Goal: Information Seeking & Learning: Learn about a topic

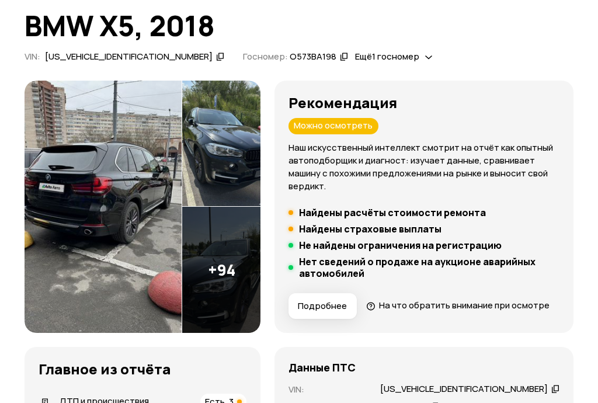
scroll to position [77, 0]
click at [96, 256] on img at bounding box center [103, 207] width 157 height 252
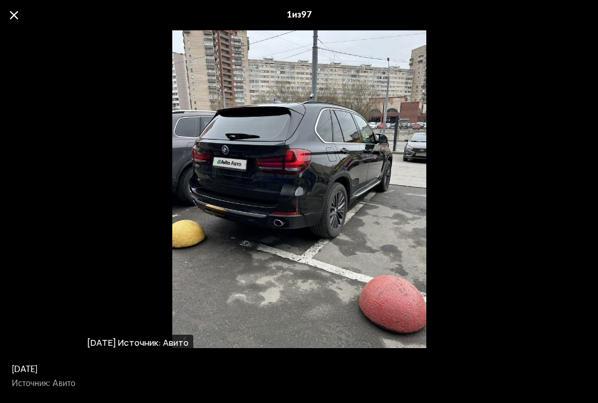
click at [542, 281] on div "[DATE] Источник: Авито" at bounding box center [299, 189] width 598 height 318
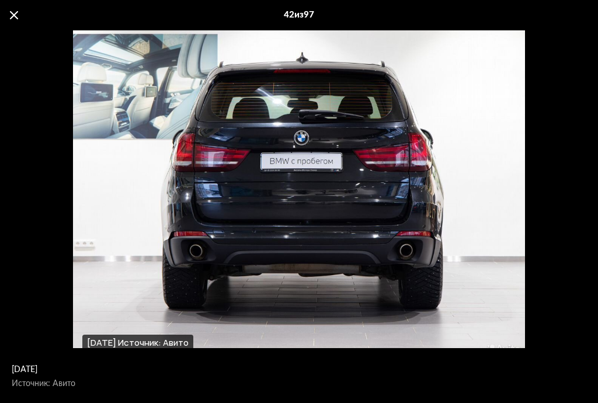
click at [522, 175] on div "[DATE] Источник: Авито" at bounding box center [299, 189] width 598 height 318
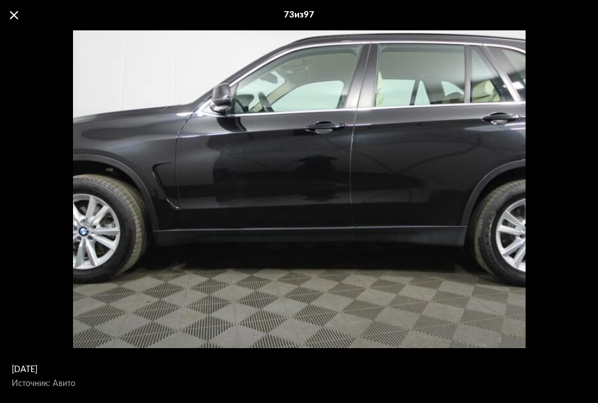
click at [123, 266] on div "[DATE] Источник: Авито" at bounding box center [313, 165] width 824 height 617
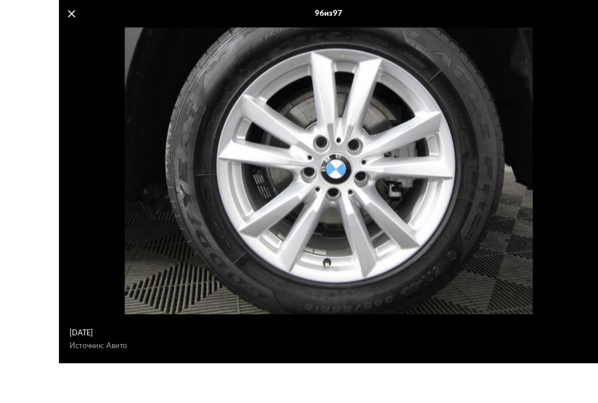
scroll to position [77, 0]
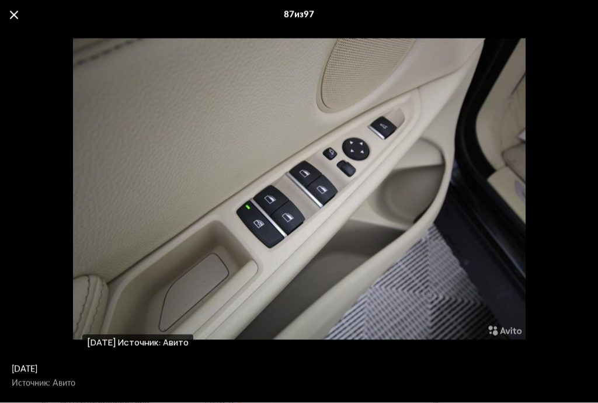
click at [12, 21] on div "87 из 97" at bounding box center [299, 15] width 598 height 30
click at [16, 13] on span at bounding box center [14, 15] width 8 height 8
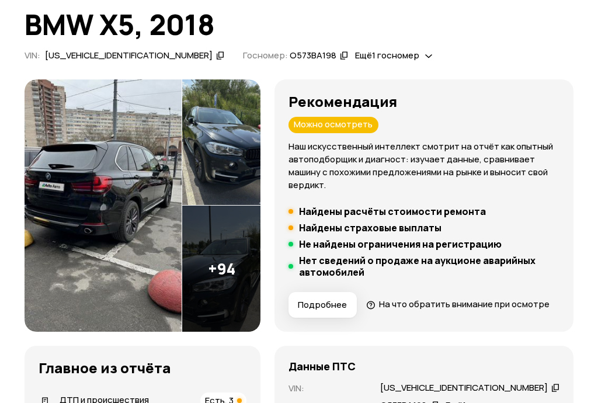
scroll to position [78, 0]
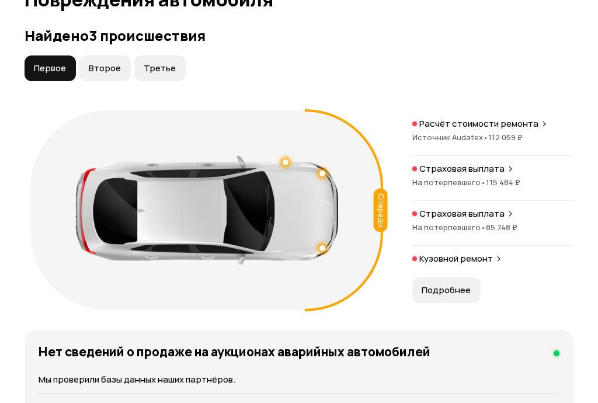
scroll to position [1320, 0]
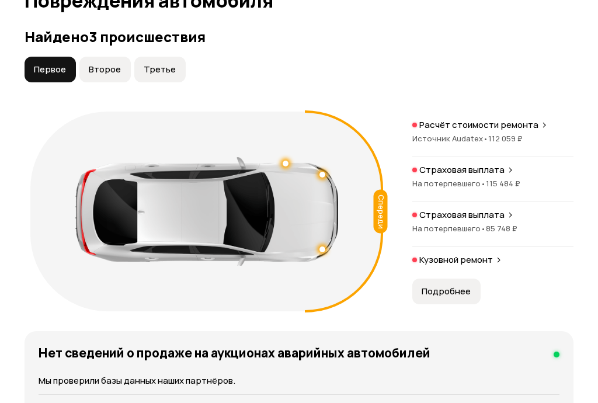
click at [512, 221] on div "Страховая выплата" at bounding box center [492, 215] width 161 height 12
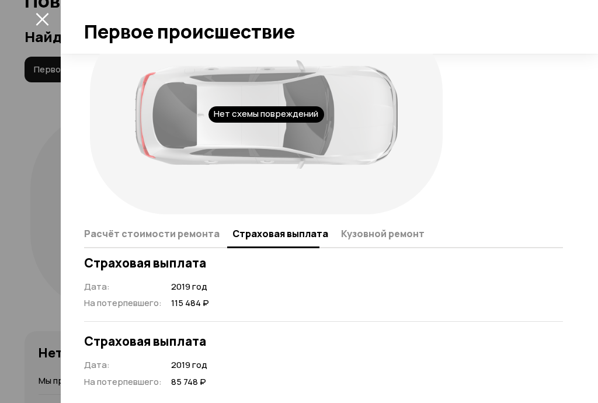
scroll to position [44, 0]
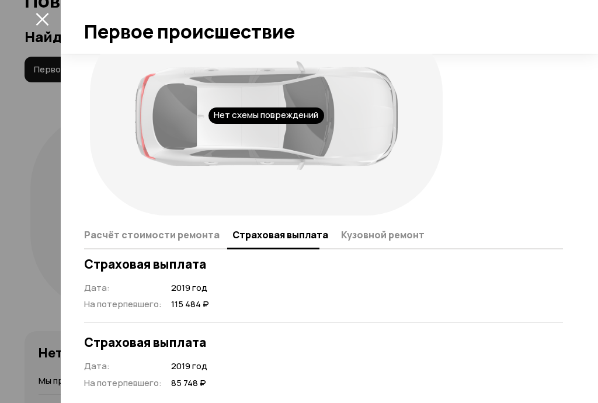
click at [144, 235] on span "Расчёт стоимости ремонта" at bounding box center [151, 235] width 135 height 12
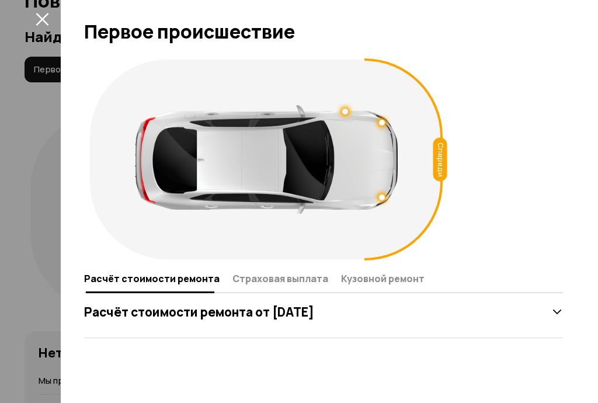
scroll to position [0, 0]
click at [557, 314] on icon at bounding box center [557, 312] width 12 height 12
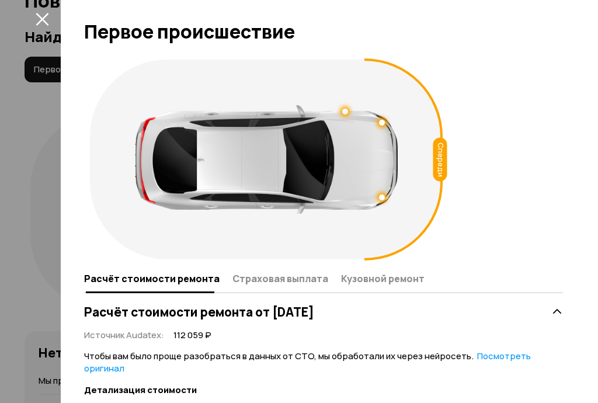
click at [391, 280] on span "Кузовной ремонт" at bounding box center [383, 279] width 84 height 12
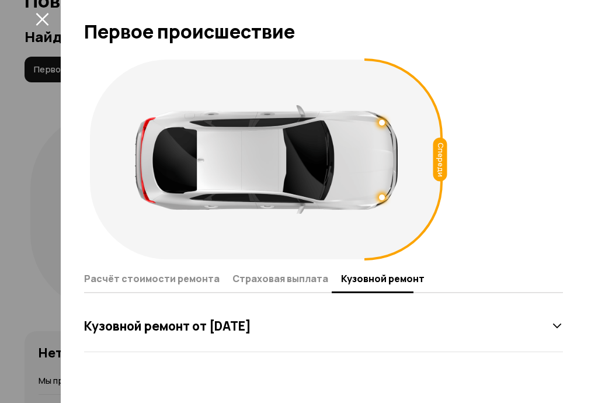
click at [45, 20] on icon "закрыть" at bounding box center [42, 18] width 13 height 13
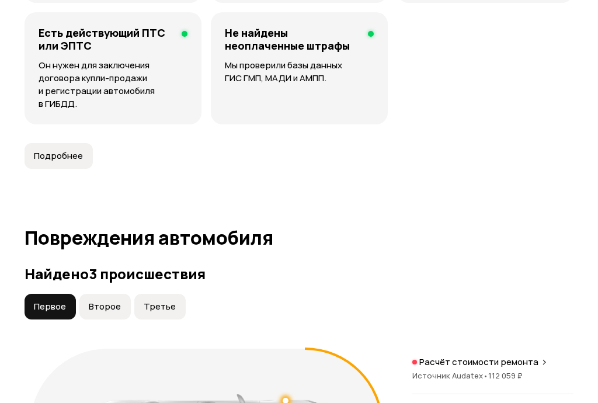
click at [58, 162] on span "Подробнее" at bounding box center [58, 157] width 49 height 12
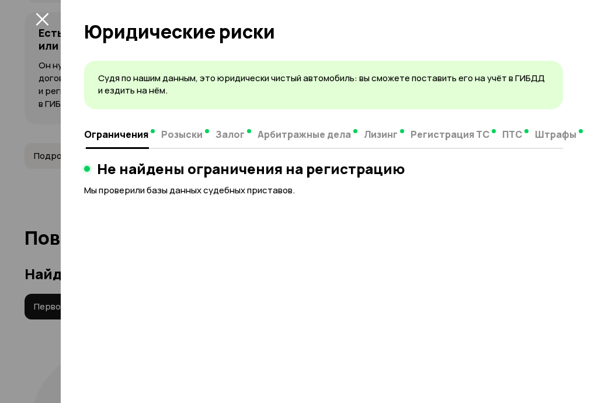
click at [171, 132] on span "Розыски" at bounding box center [181, 134] width 41 height 12
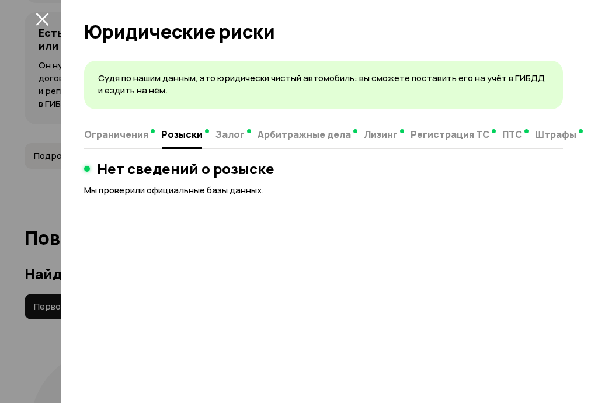
click at [227, 135] on span "Залог" at bounding box center [229, 134] width 29 height 12
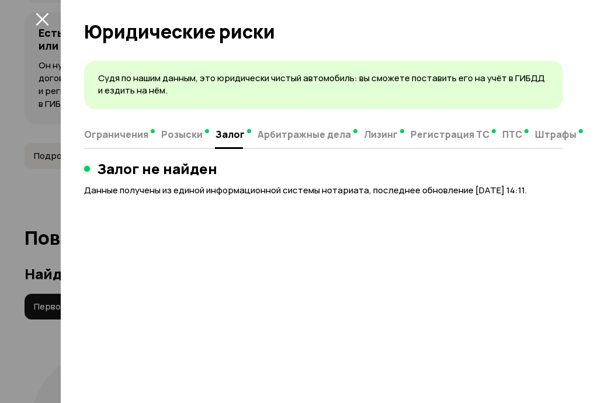
click at [322, 138] on span "Арбитражные дела" at bounding box center [304, 134] width 93 height 12
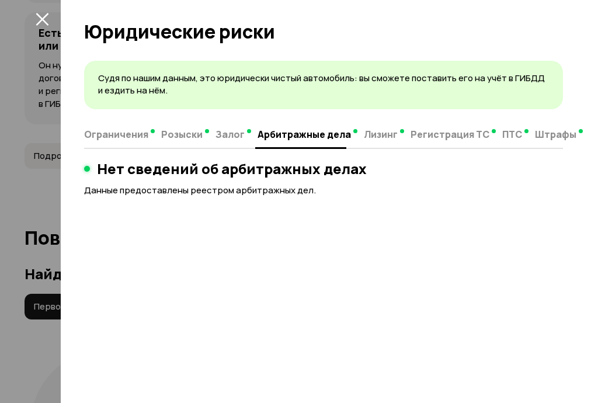
click at [387, 138] on span "Лизинг" at bounding box center [381, 134] width 34 height 12
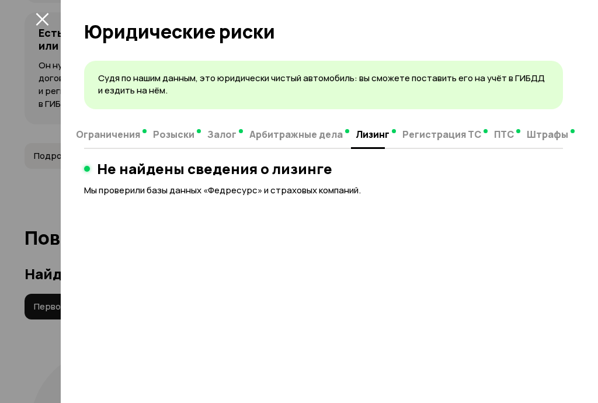
click at [440, 142] on button "Регистрация ТС" at bounding box center [445, 134] width 92 height 23
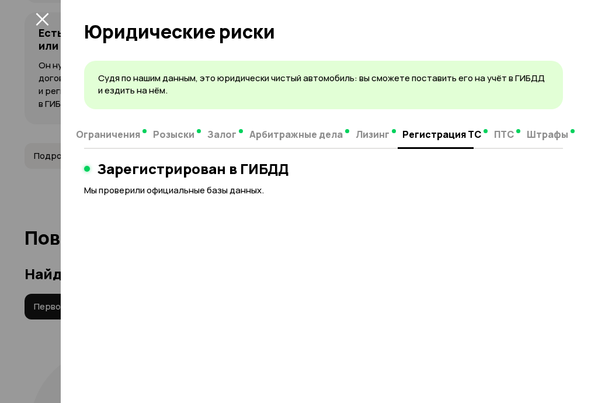
click at [499, 137] on span "ПТС" at bounding box center [504, 134] width 20 height 12
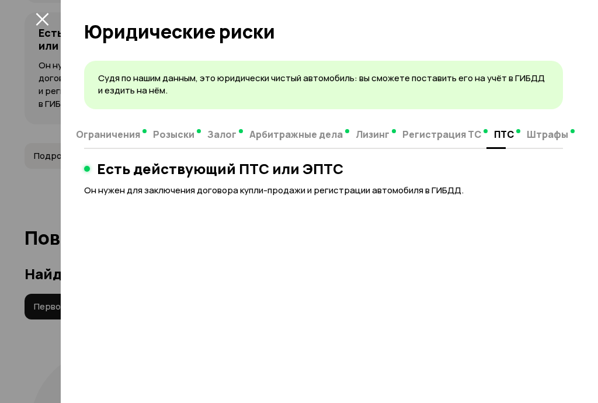
click at [550, 135] on span "Штрафы" at bounding box center [547, 134] width 41 height 12
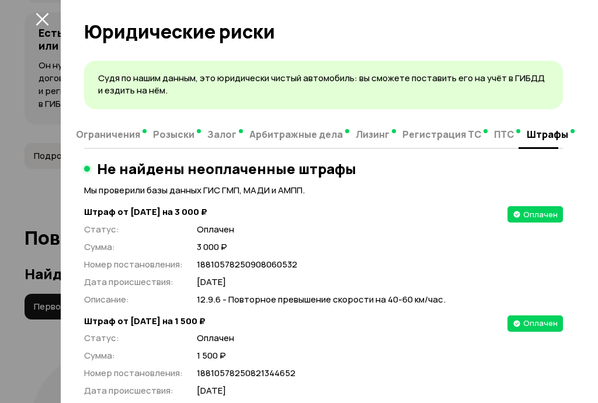
click at [544, 138] on span "Штрафы" at bounding box center [547, 134] width 41 height 12
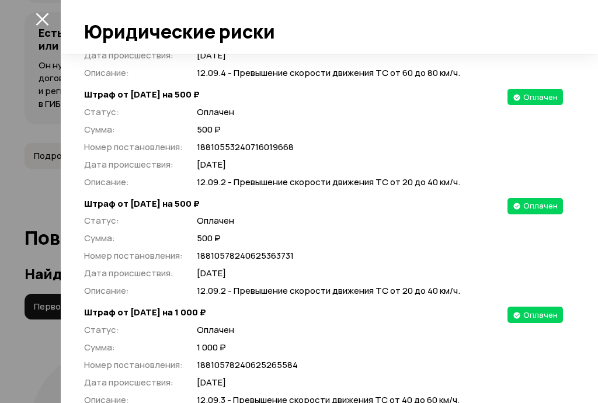
scroll to position [2950, 0]
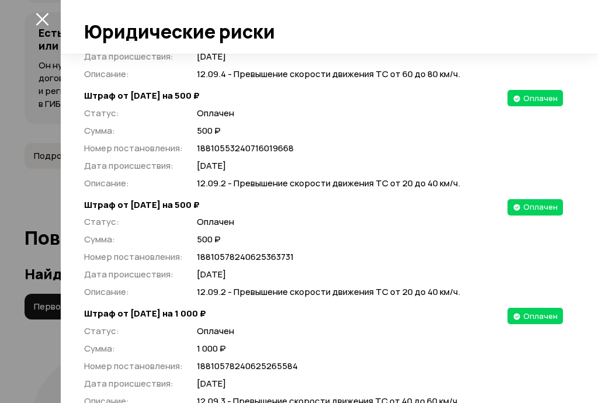
click at [38, 24] on icon "закрыть" at bounding box center [42, 19] width 13 height 13
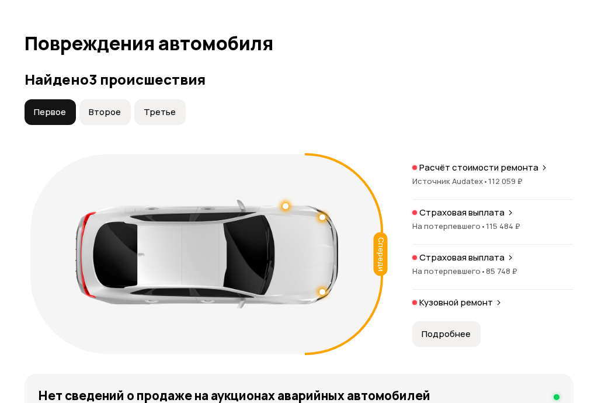
scroll to position [1280, 0]
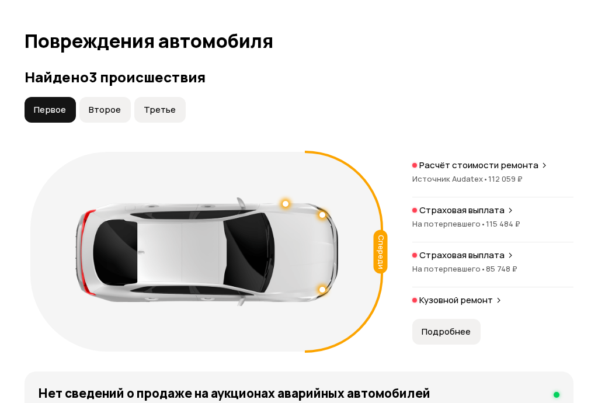
click at [101, 116] on span "Второе" at bounding box center [105, 110] width 32 height 12
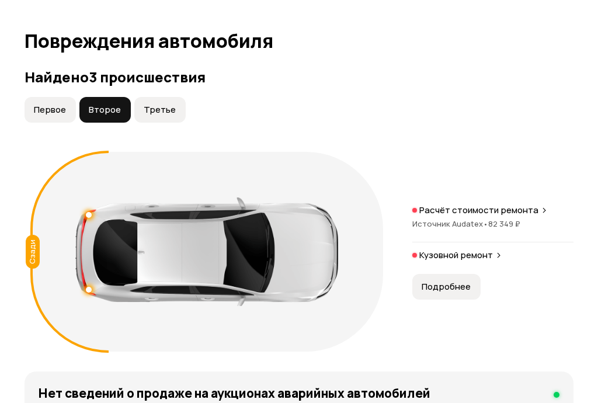
click at [151, 116] on span "Третье" at bounding box center [160, 110] width 32 height 12
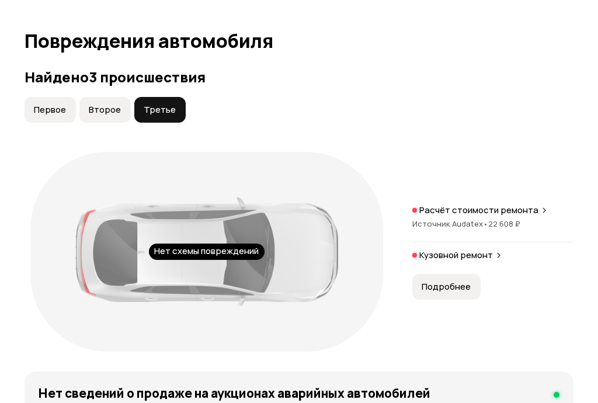
click at [104, 116] on span "Второе" at bounding box center [105, 110] width 32 height 12
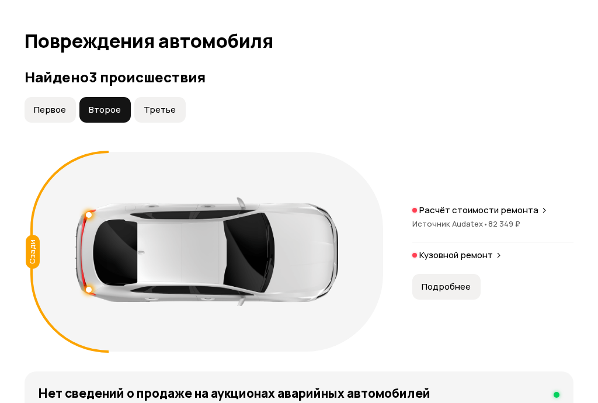
click at [48, 116] on span "Первое" at bounding box center [50, 110] width 32 height 12
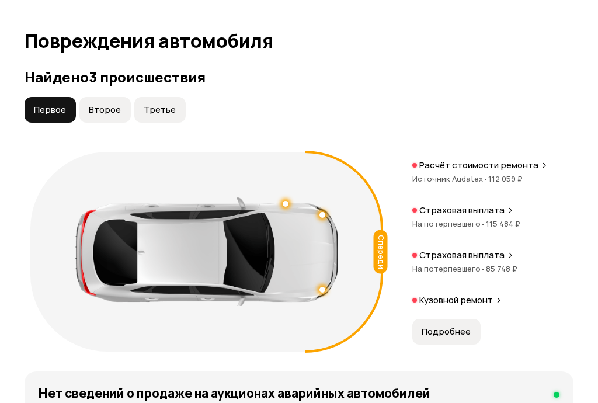
click at [100, 116] on span "Второе" at bounding box center [105, 110] width 32 height 12
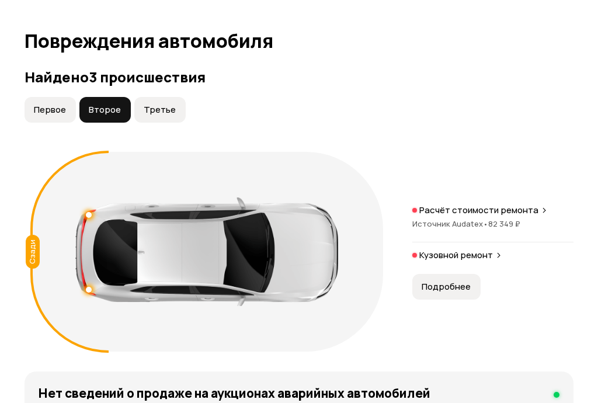
click at [40, 116] on span "Первое" at bounding box center [50, 110] width 32 height 12
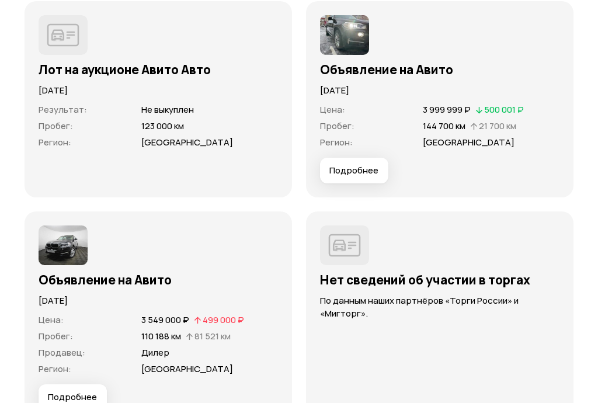
scroll to position [3678, 0]
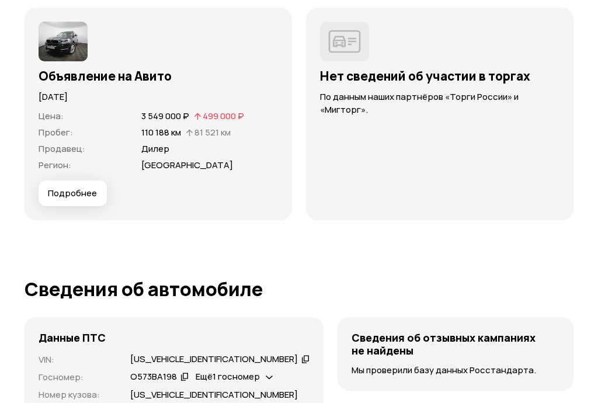
click at [79, 199] on span "Подробнее" at bounding box center [72, 194] width 49 height 12
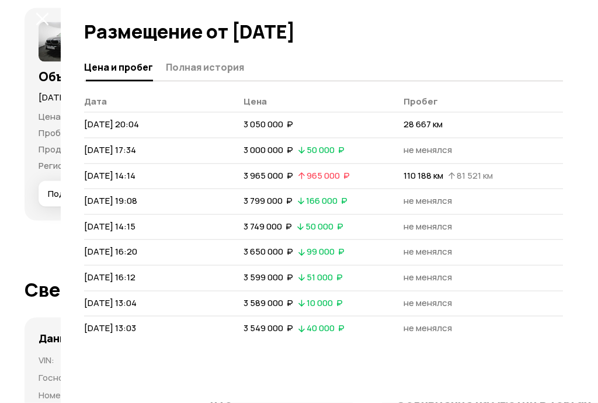
scroll to position [3883, 0]
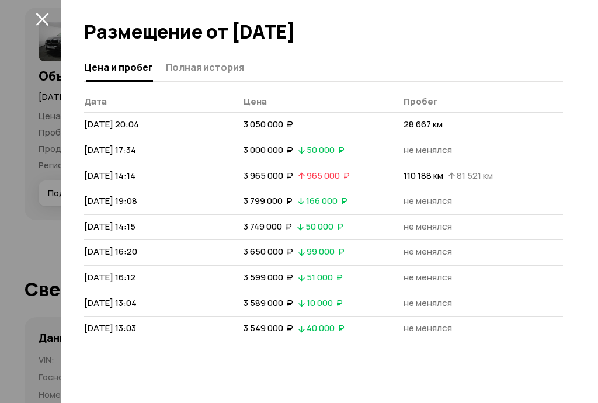
click at [37, 25] on icon "закрыть" at bounding box center [42, 19] width 13 height 13
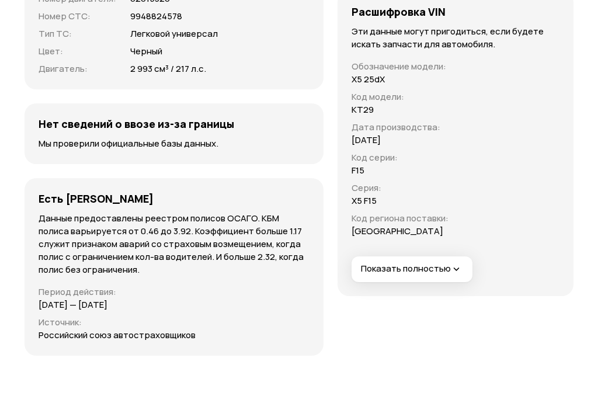
scroll to position [4297, 0]
click at [451, 273] on icon "button" at bounding box center [457, 269] width 12 height 12
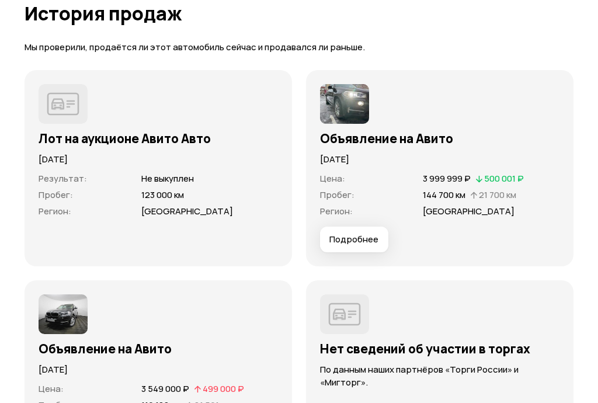
scroll to position [3610, 0]
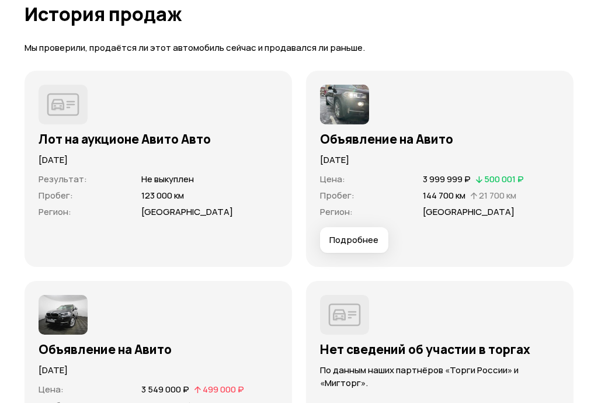
click at [363, 246] on span "Подробнее" at bounding box center [353, 240] width 49 height 12
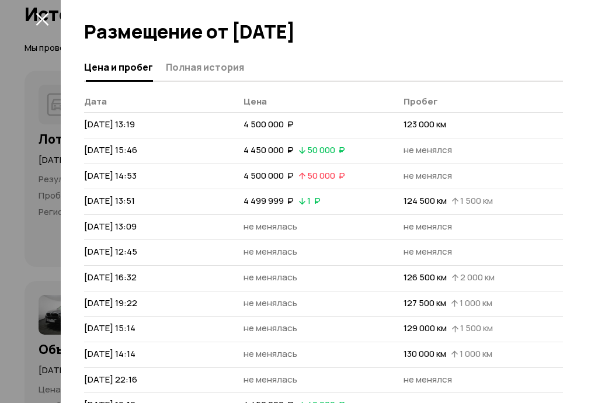
scroll to position [0, 0]
click at [230, 64] on span "Полная история" at bounding box center [205, 67] width 78 height 12
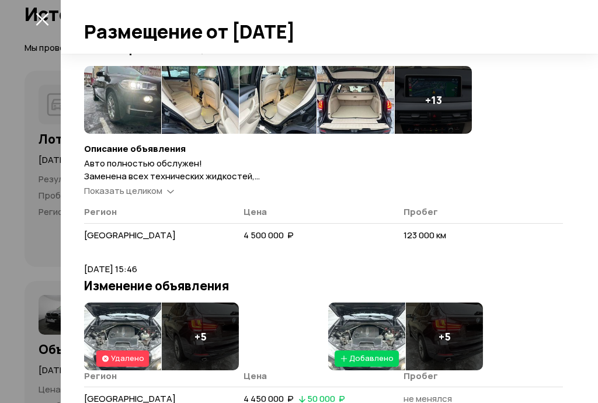
scroll to position [72, 0]
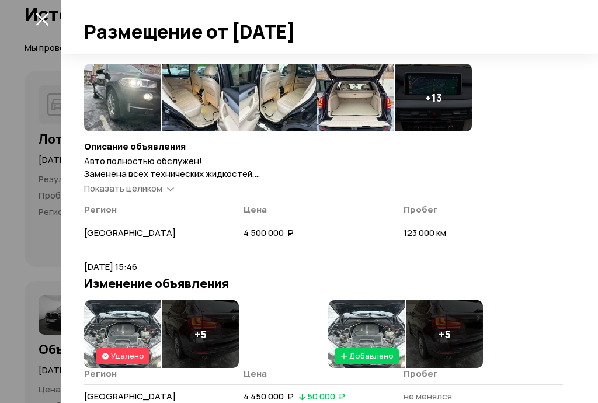
click at [169, 191] on icon at bounding box center [170, 188] width 7 height 12
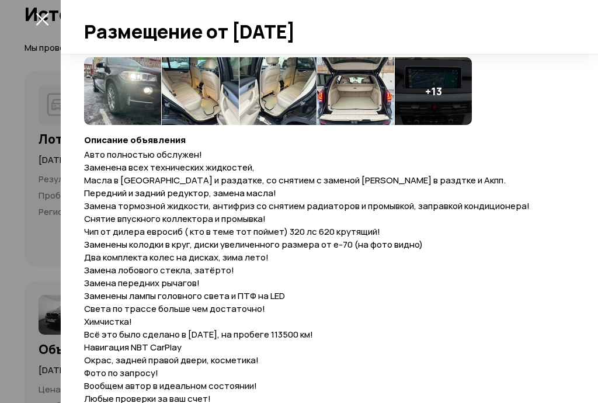
scroll to position [85, 0]
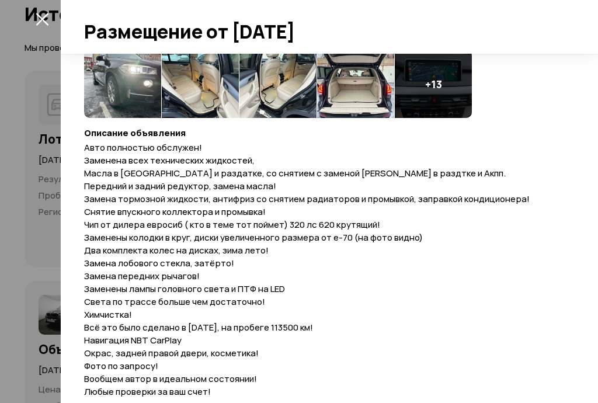
click at [91, 148] on span "Авто полностью обслужен! Заменена всех технических жидкостей, Масла в Акпп и ра…" at bounding box center [307, 307] width 446 height 333
click at [100, 155] on span "Авто полностью обслужен! Заменена всех технических жидкостей, Масла в Акпп и ра…" at bounding box center [307, 307] width 446 height 333
click at [172, 161] on span "Авто полностью обслужен! Заменена всех технических жидкостей, Масла в Акпп и ра…" at bounding box center [307, 307] width 446 height 333
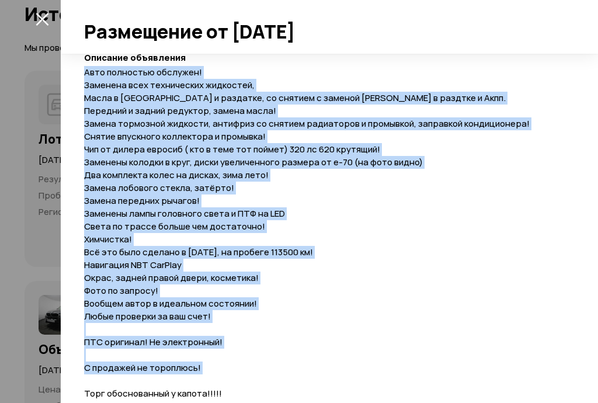
scroll to position [155, 0]
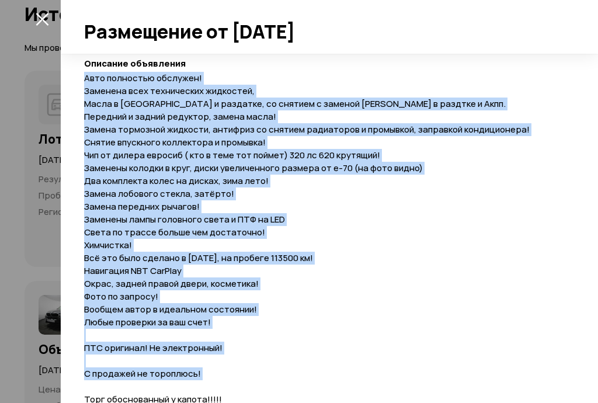
copy span "Lore ipsumdolo sitametc! Adipisci elit seddoeiusmo temporinc, Utlab e Dolo m al…"
click at [43, 20] on icon "закрыть" at bounding box center [42, 19] width 13 height 13
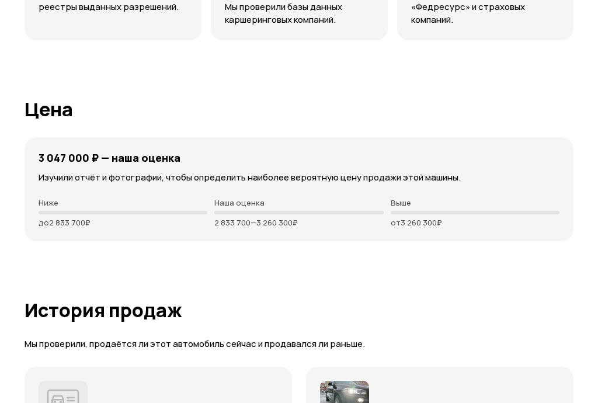
scroll to position [3307, 0]
